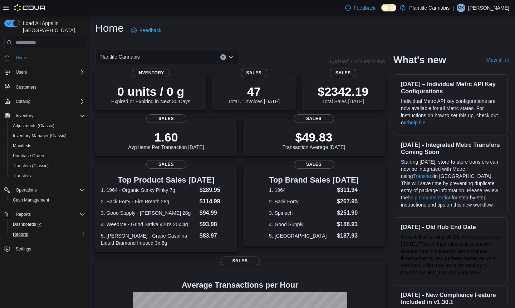
click at [34, 230] on div "Reports" at bounding box center [47, 234] width 75 height 9
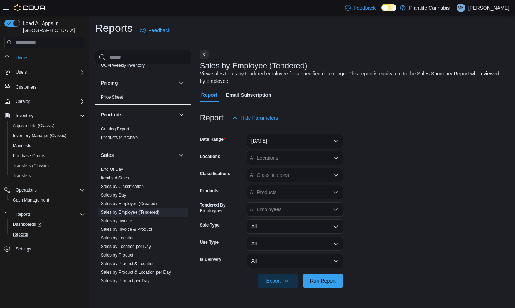
scroll to position [343, 0]
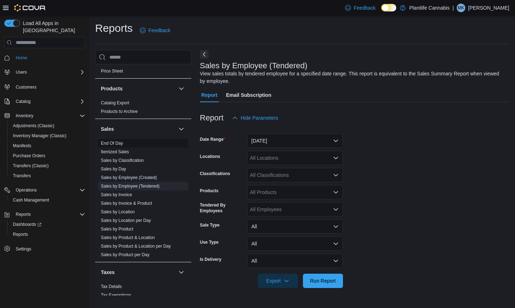
click at [120, 144] on link "End Of Day" at bounding box center [112, 143] width 22 height 5
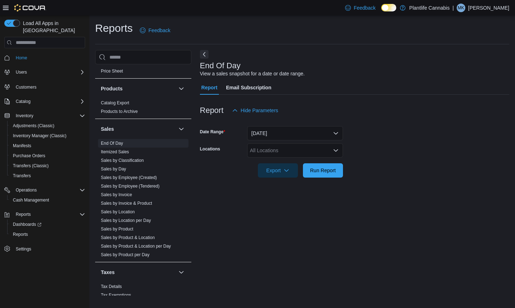
click at [291, 150] on div "All Locations" at bounding box center [295, 150] width 96 height 14
type input "***"
click at [281, 161] on div "Leduc" at bounding box center [294, 162] width 87 height 7
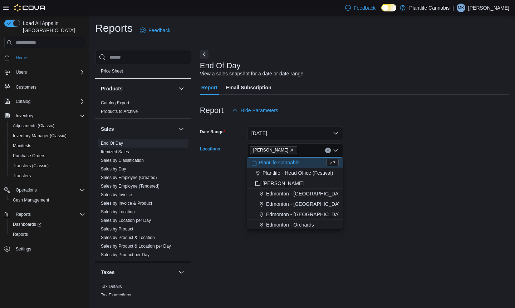
click at [349, 176] on form "Date Range Today Locations Leduc Combo box. Selected. Leduc. Press Backspace to…" at bounding box center [354, 148] width 309 height 60
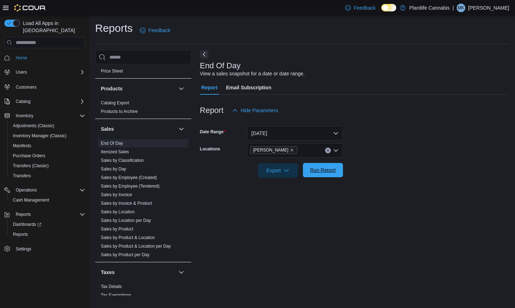
click at [333, 175] on span "Run Report" at bounding box center [322, 170] width 31 height 14
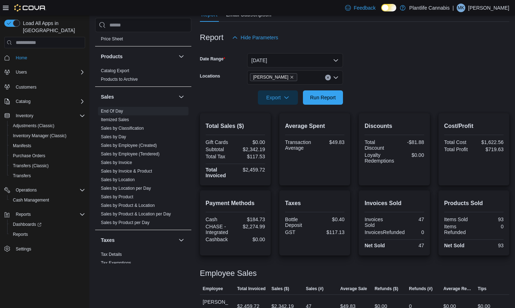
scroll to position [74, 0]
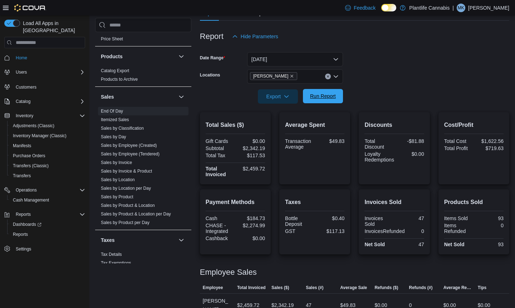
click at [319, 101] on span "Run Report" at bounding box center [322, 96] width 31 height 14
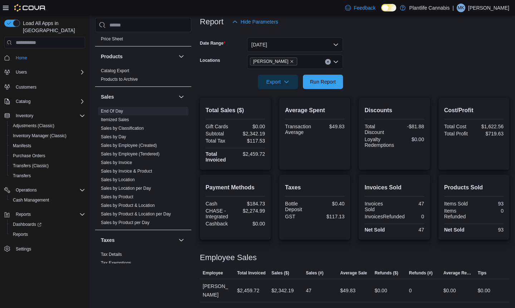
scroll to position [89, 0]
